Goal: Task Accomplishment & Management: Use online tool/utility

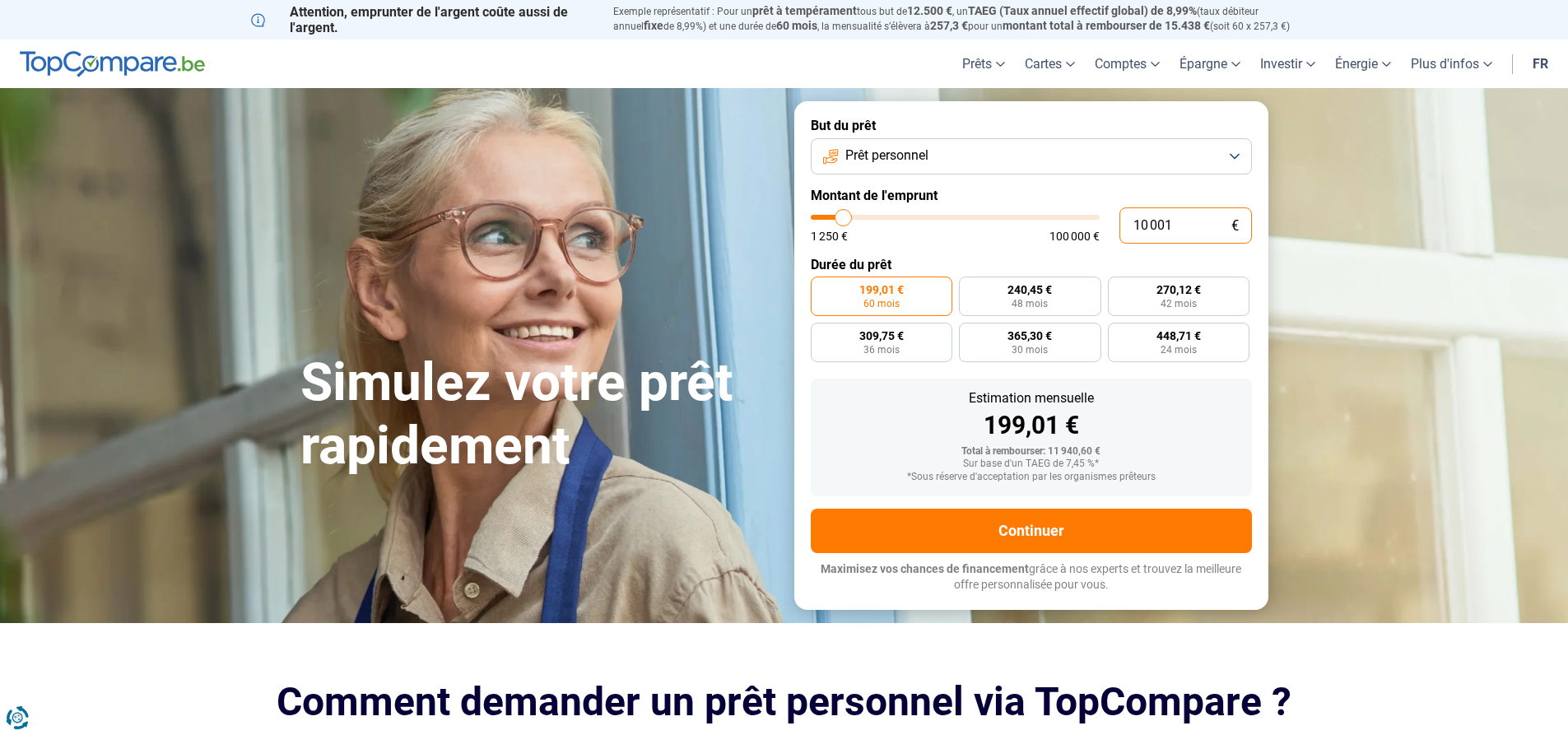
drag, startPoint x: 1191, startPoint y: 228, endPoint x: 1094, endPoint y: 216, distance: 97.7
click at [1094, 216] on div "10 001 € 1 250 € 100 000 €" at bounding box center [1031, 225] width 441 height 36
type input "10000"
radio input "true"
type input "1"
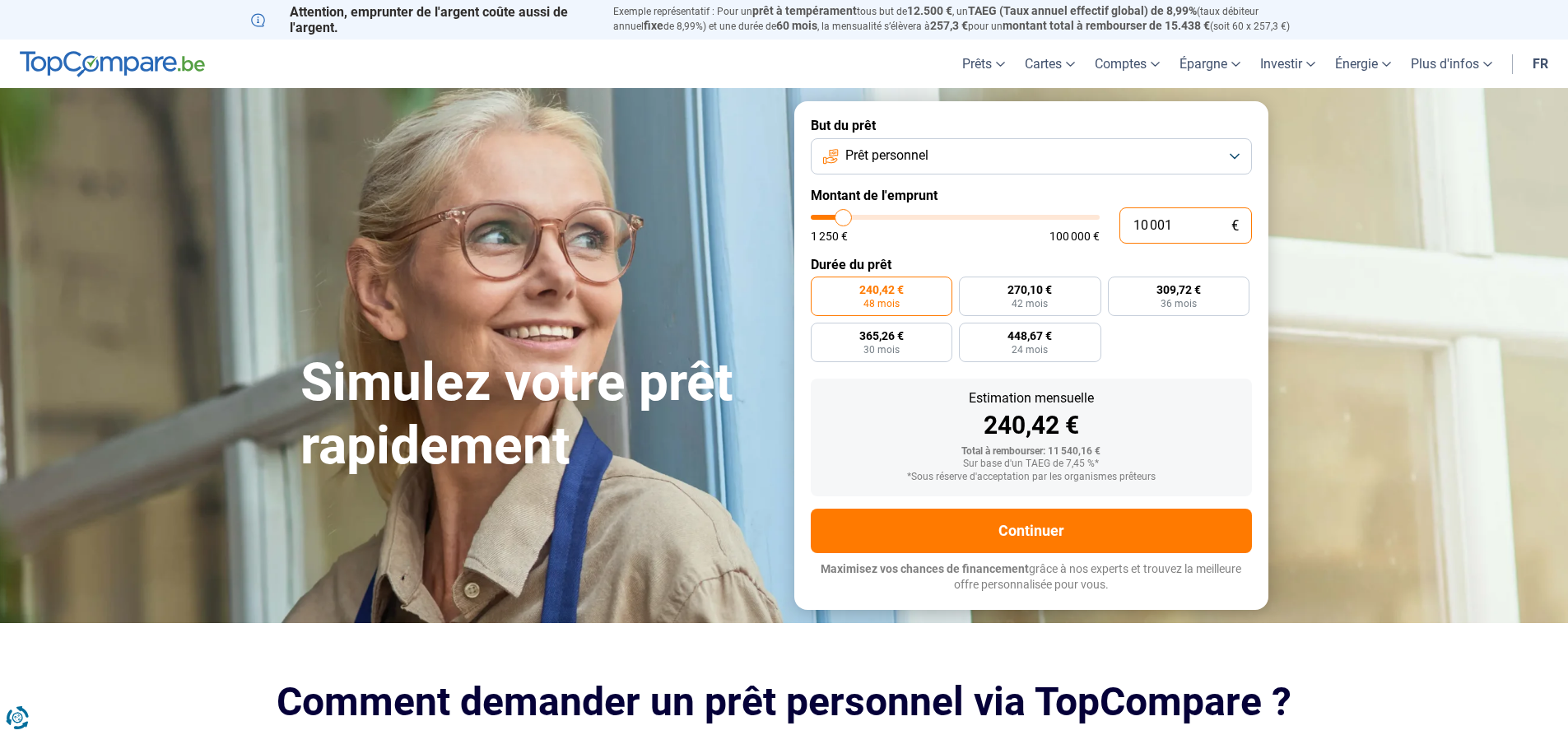
type input "1250"
type input "15"
type input "1250"
type input "150"
type input "1250"
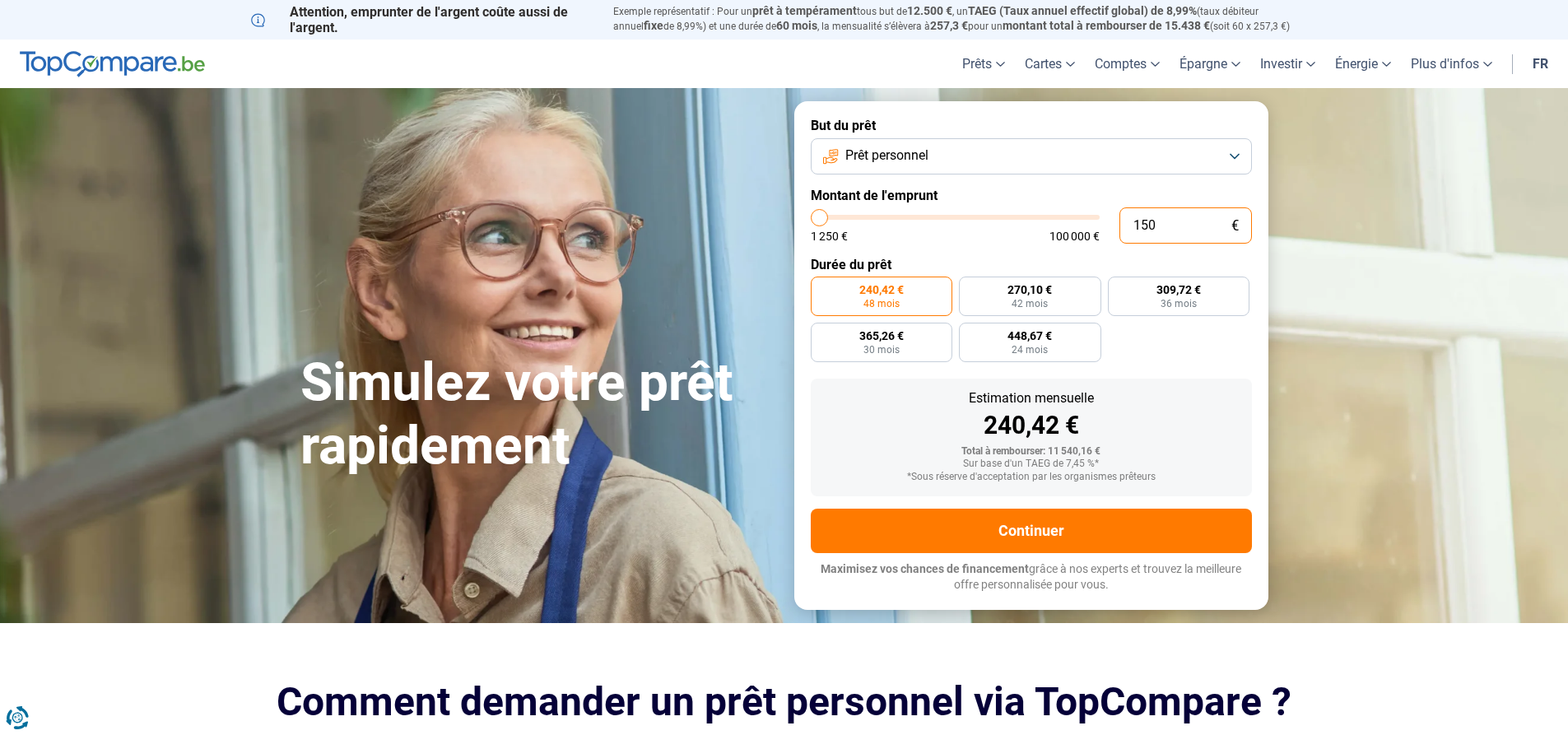
type input "1 500"
type input "1500"
type input "15 000"
type input "15000"
radio input "false"
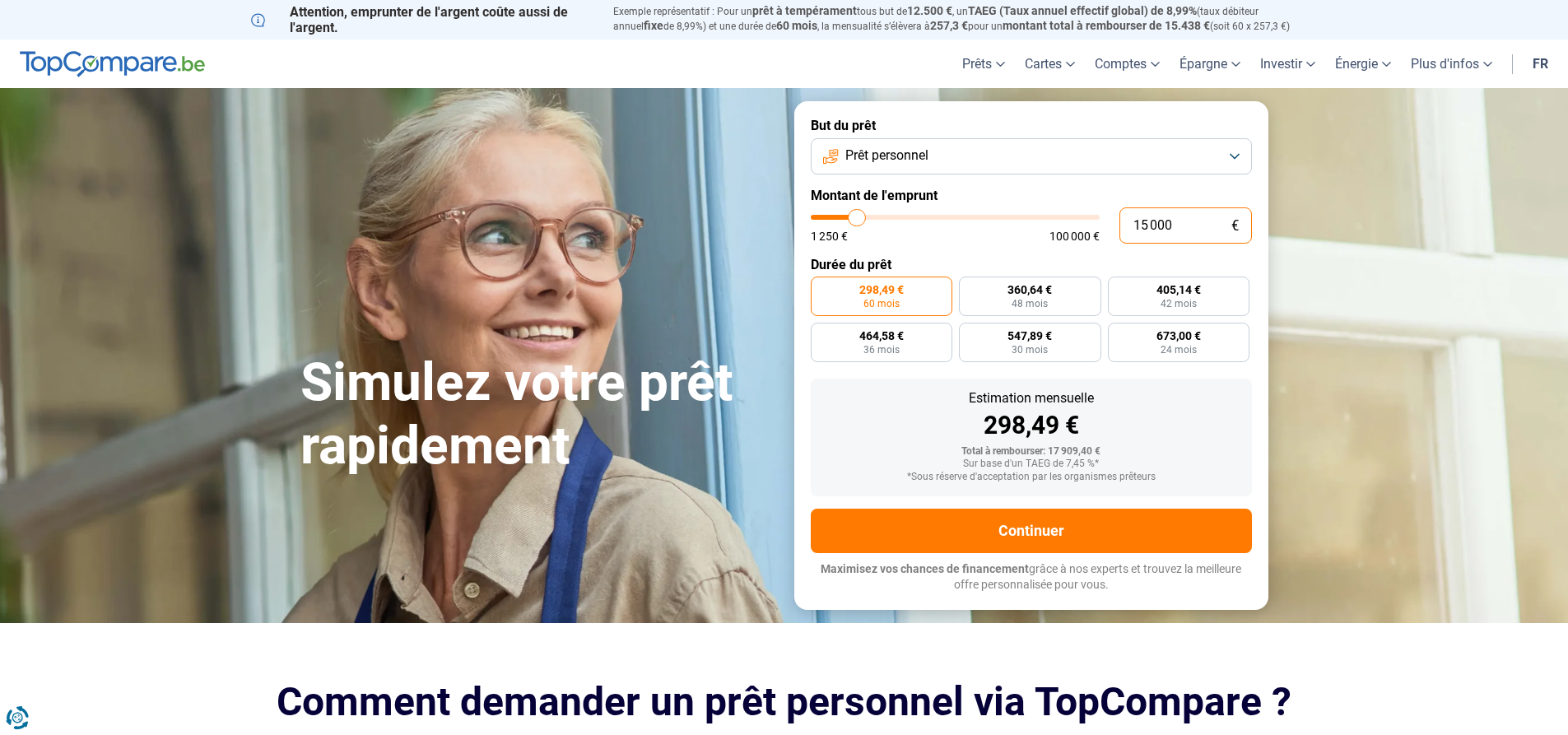
drag, startPoint x: 1182, startPoint y: 231, endPoint x: 1123, endPoint y: 234, distance: 59.1
click at [1123, 234] on input "15 000" at bounding box center [1186, 225] width 132 height 36
type input "1"
type input "1250"
type input "10"
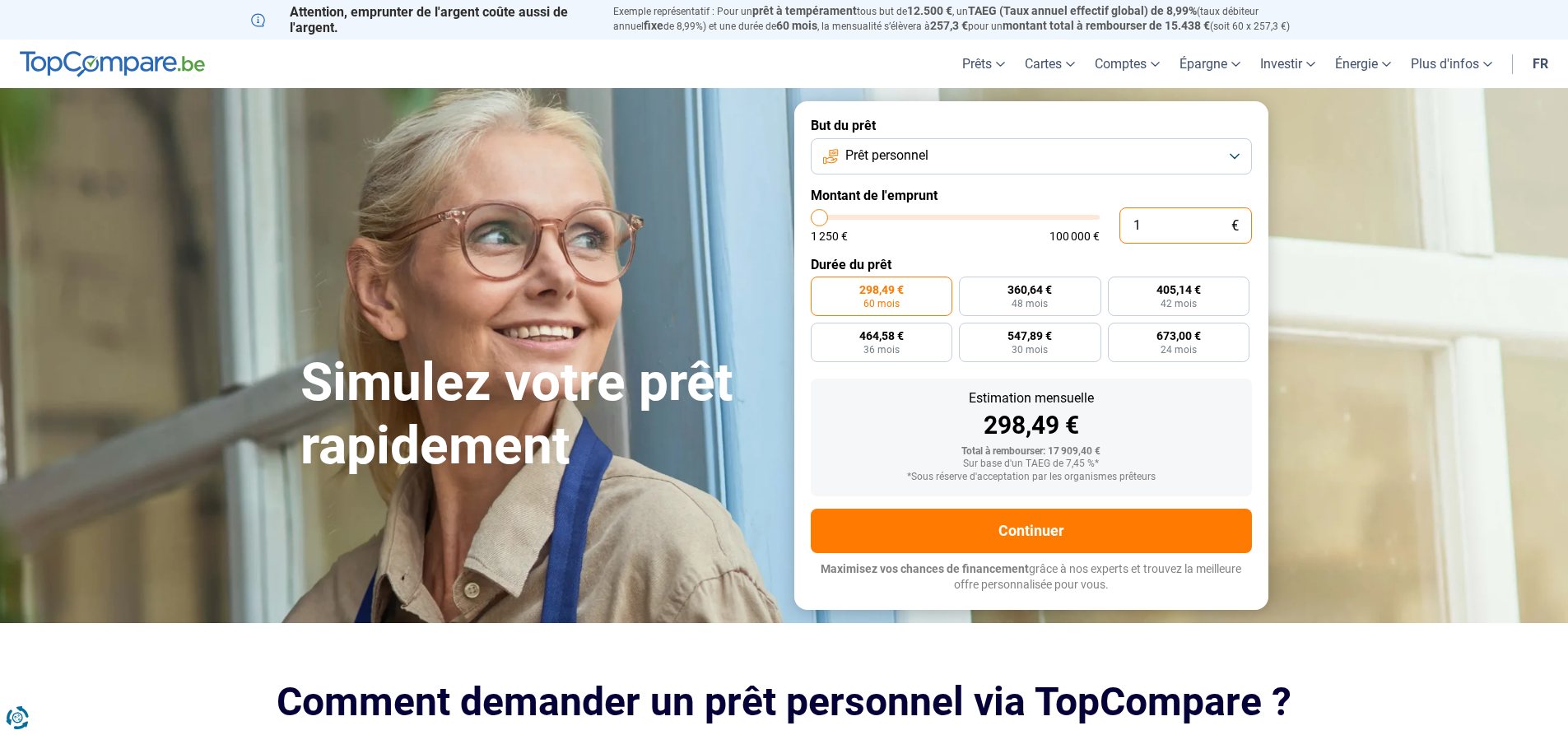
type input "1250"
type input "100"
type input "1250"
type input "1 000"
type input "1250"
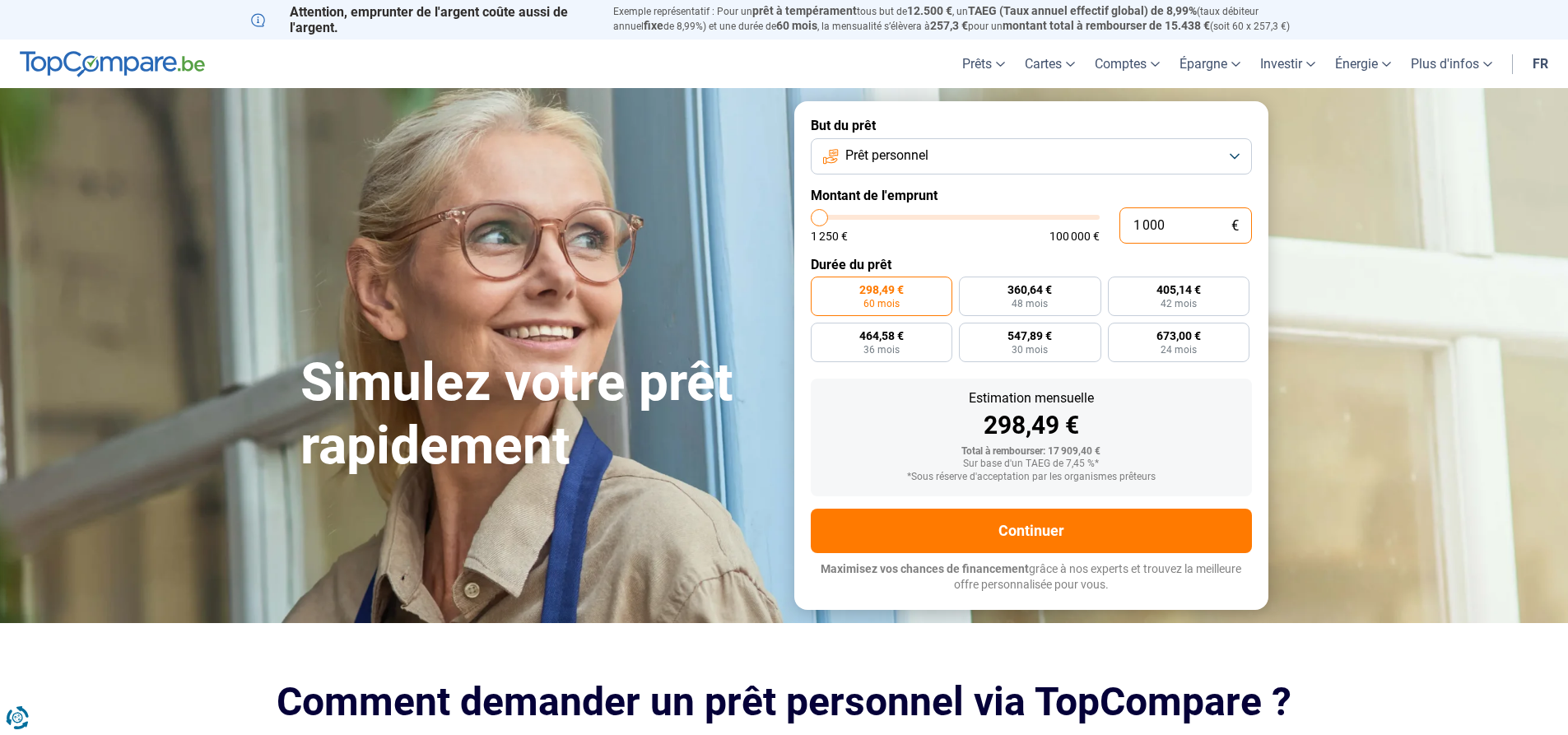
type input "10 000"
type input "10000"
radio input "true"
drag, startPoint x: 1169, startPoint y: 225, endPoint x: 1076, endPoint y: 223, distance: 93.0
click at [1076, 223] on div "10 000 € 1 250 € 100 000 €" at bounding box center [1031, 225] width 441 height 36
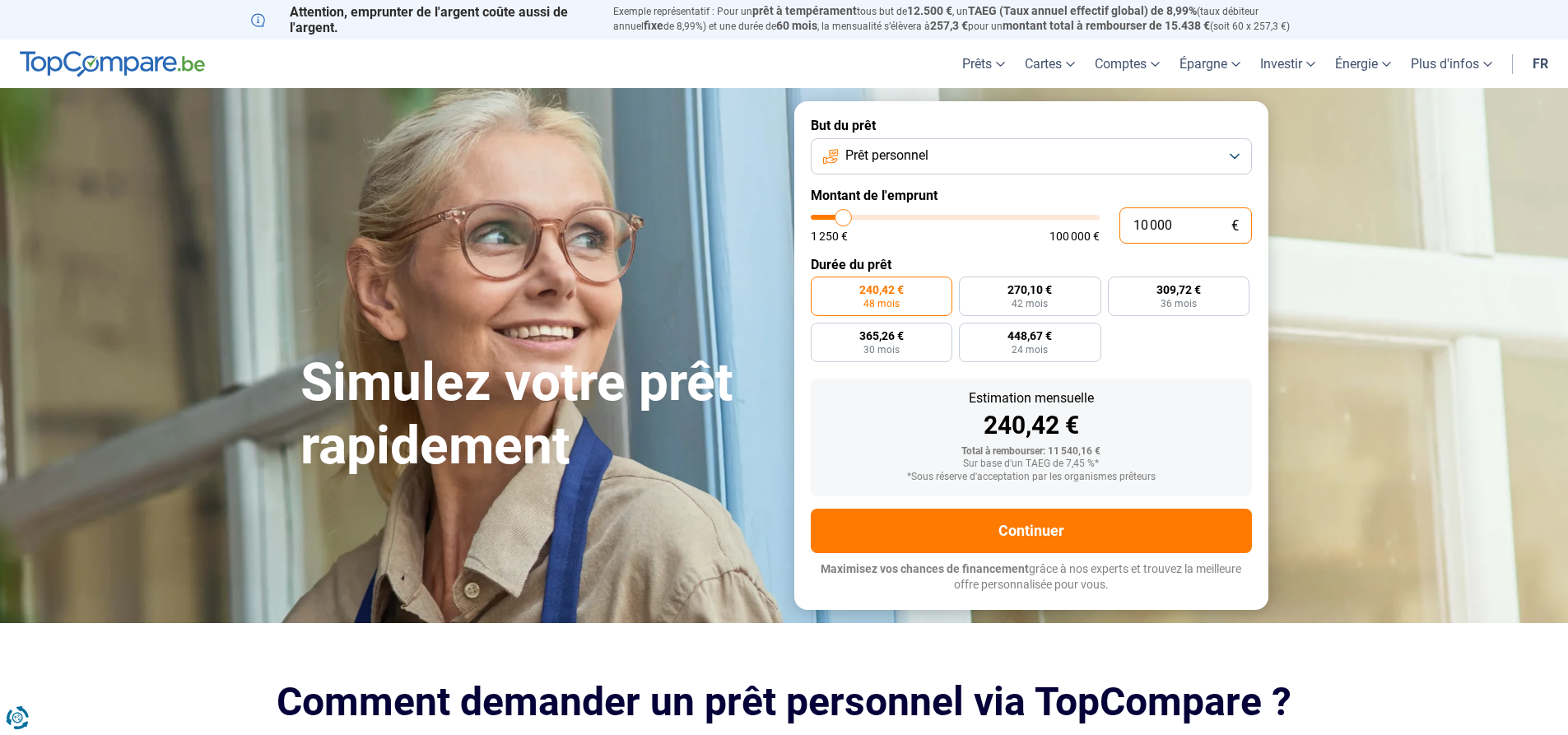
type input "1"
type input "1250"
type input "15"
type input "1250"
type input "150"
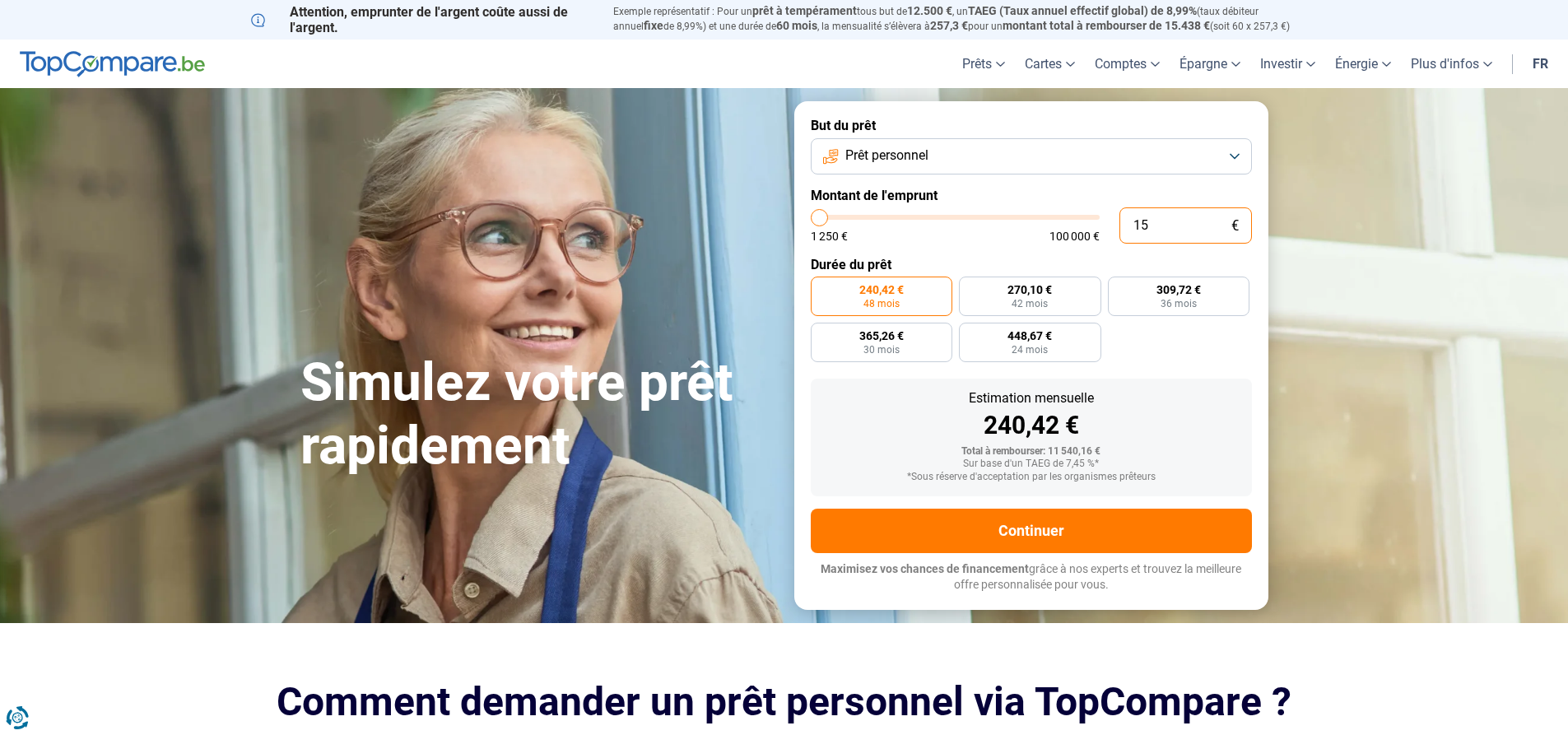
type input "1250"
type input "1 500"
type input "1500"
type input "15 000"
type input "15000"
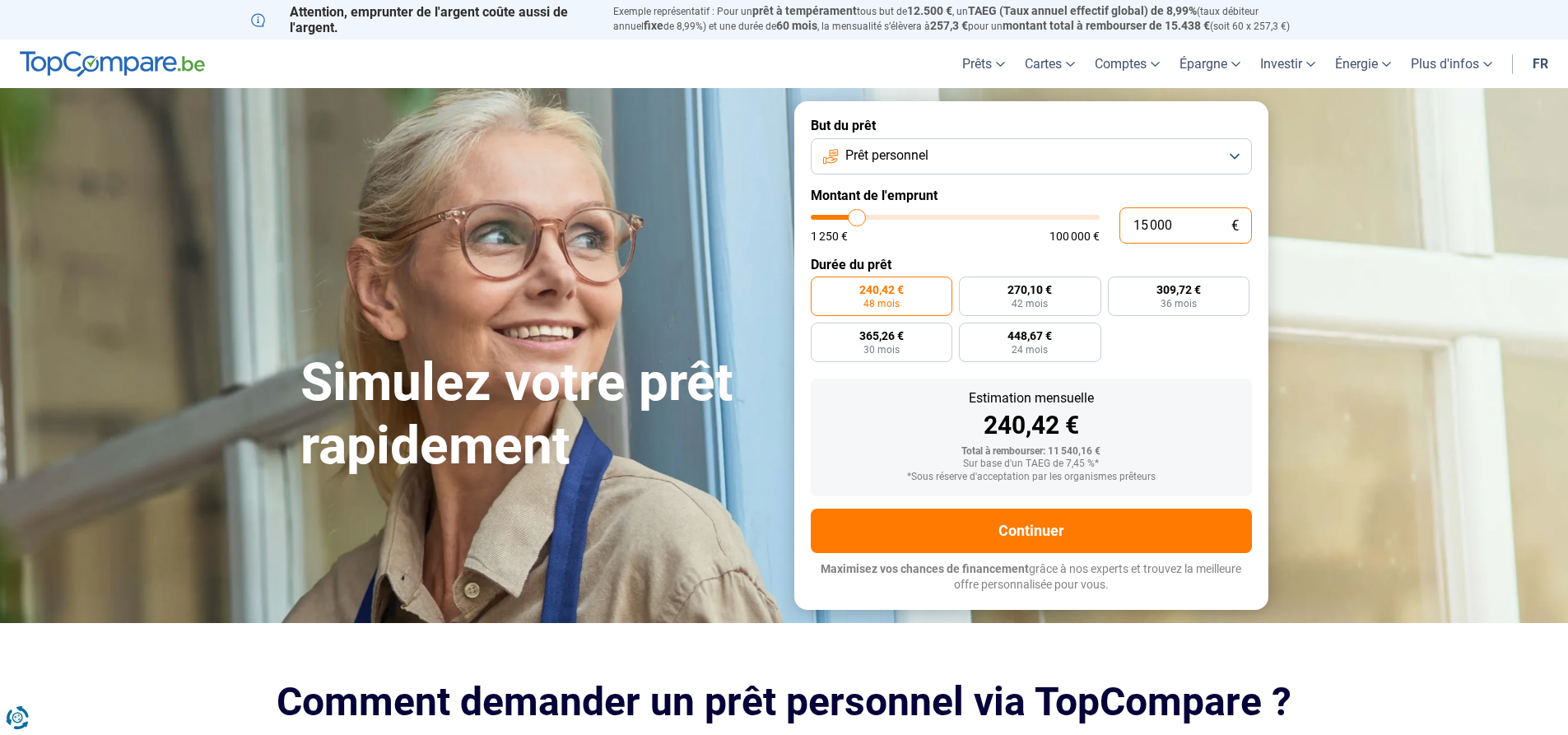
radio input "false"
